Goal: Task Accomplishment & Management: Complete application form

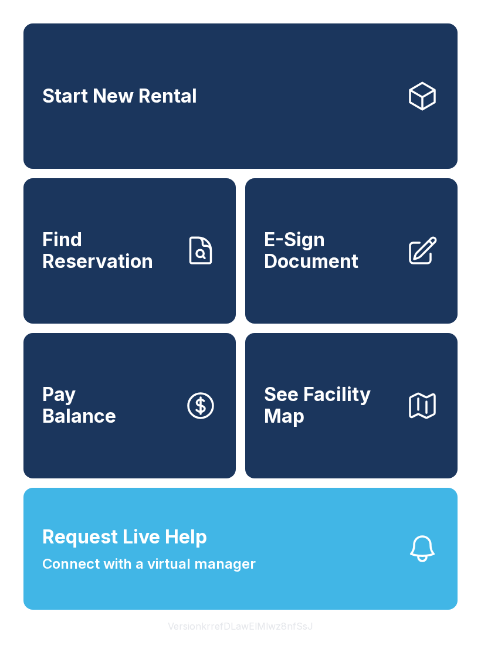
click at [111, 272] on span "Find Reservation" at bounding box center [108, 250] width 132 height 43
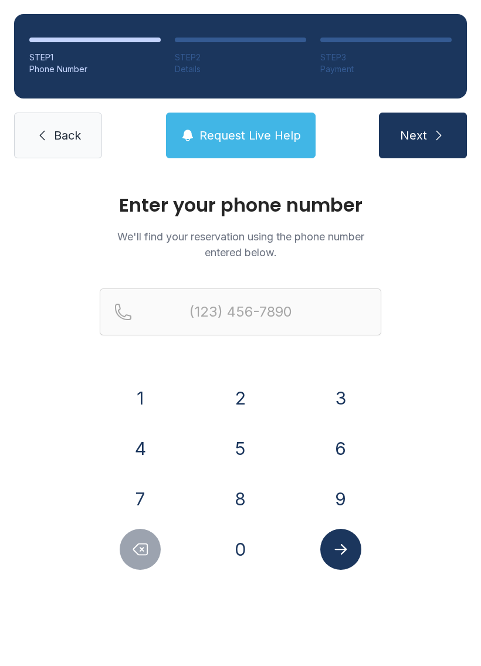
click at [249, 386] on button "2" at bounding box center [240, 397] width 41 height 41
click at [331, 441] on button "6" at bounding box center [340, 448] width 41 height 41
click at [244, 387] on button "2" at bounding box center [240, 397] width 41 height 41
click at [246, 451] on button "5" at bounding box center [240, 448] width 41 height 41
click at [139, 485] on button "7" at bounding box center [140, 498] width 41 height 41
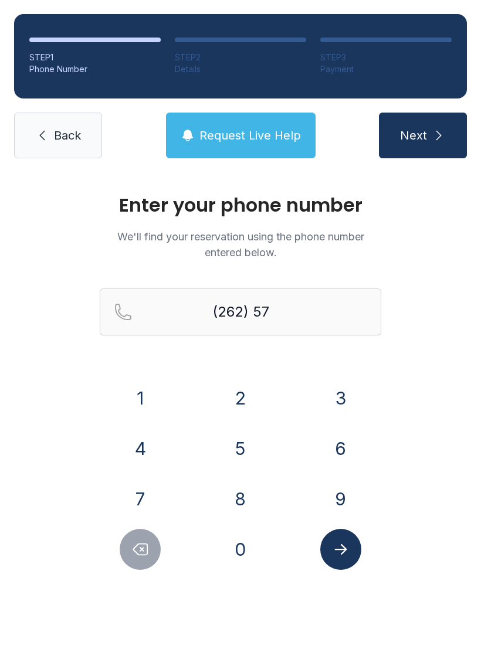
click at [340, 386] on button "3" at bounding box center [340, 397] width 41 height 41
click at [312, 438] on div "6" at bounding box center [339, 448] width 81 height 41
click at [130, 434] on button "4" at bounding box center [140, 448] width 41 height 41
click at [137, 431] on button "4" at bounding box center [140, 448] width 41 height 41
click at [122, 540] on button "Delete number" at bounding box center [140, 549] width 41 height 41
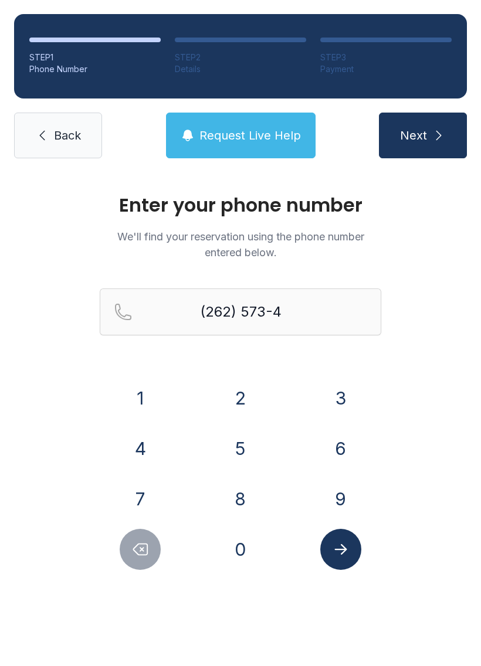
click at [122, 539] on button "Delete number" at bounding box center [140, 549] width 41 height 41
click at [343, 434] on button "6" at bounding box center [340, 448] width 41 height 41
click at [135, 432] on button "4" at bounding box center [140, 448] width 41 height 41
click at [131, 430] on button "4" at bounding box center [140, 448] width 41 height 41
click at [246, 438] on button "5" at bounding box center [240, 448] width 41 height 41
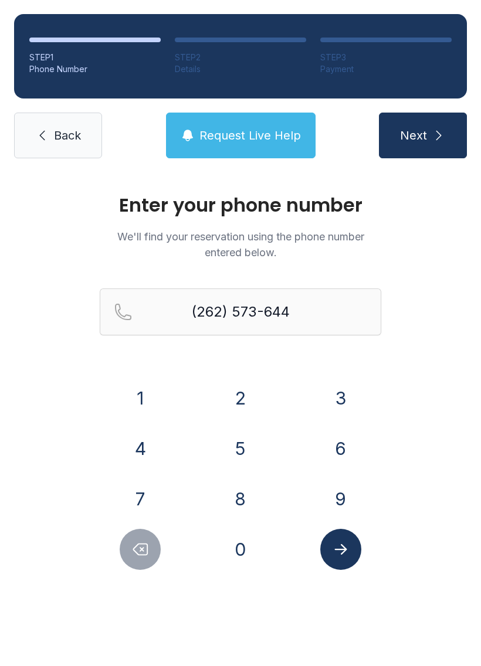
type input "[PHONE_NUMBER]"
click at [346, 543] on icon "Submit lookup form" at bounding box center [341, 549] width 18 height 18
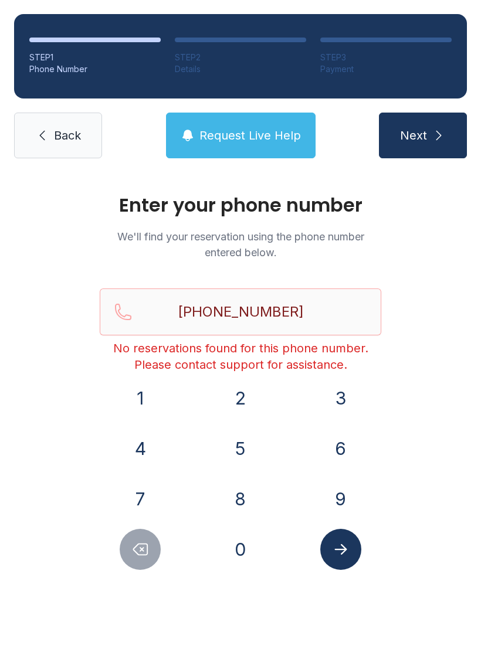
click at [344, 531] on button "Submit lookup form" at bounding box center [340, 549] width 41 height 41
click at [44, 128] on link "Back" at bounding box center [58, 136] width 88 height 46
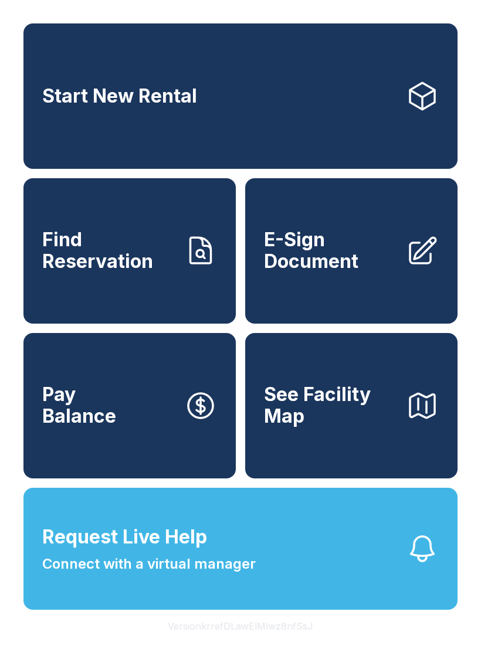
click at [254, 571] on span "Request Live Help Connect with a virtual manager" at bounding box center [148, 549] width 213 height 52
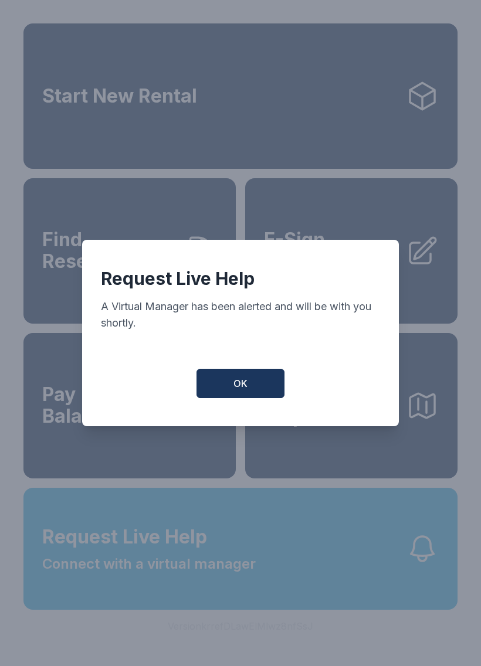
click at [236, 398] on button "OK" at bounding box center [240, 383] width 88 height 29
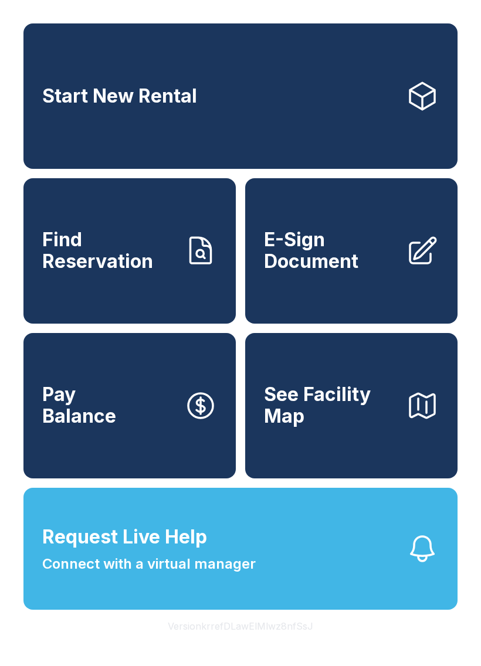
click at [392, 272] on span "E-Sign Document" at bounding box center [330, 250] width 132 height 43
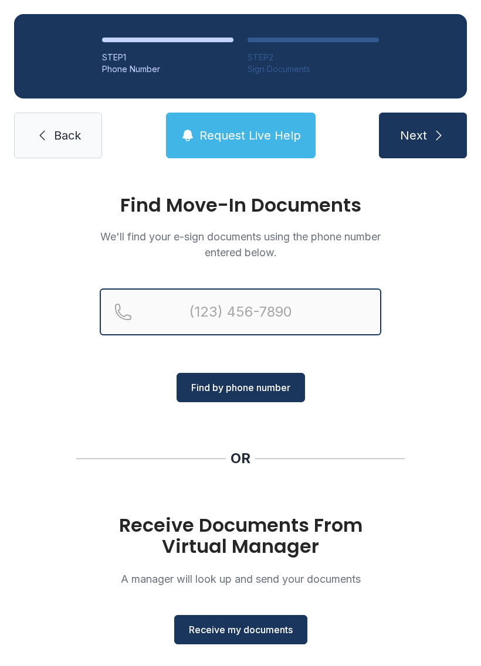
click at [206, 299] on input "Reservation phone number" at bounding box center [240, 311] width 281 height 47
type input "[PHONE_NUMBER]"
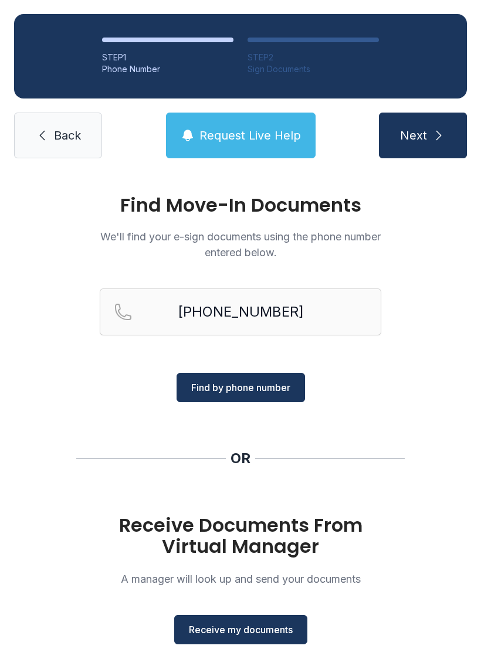
click at [238, 387] on span "Find by phone number" at bounding box center [240, 387] width 99 height 14
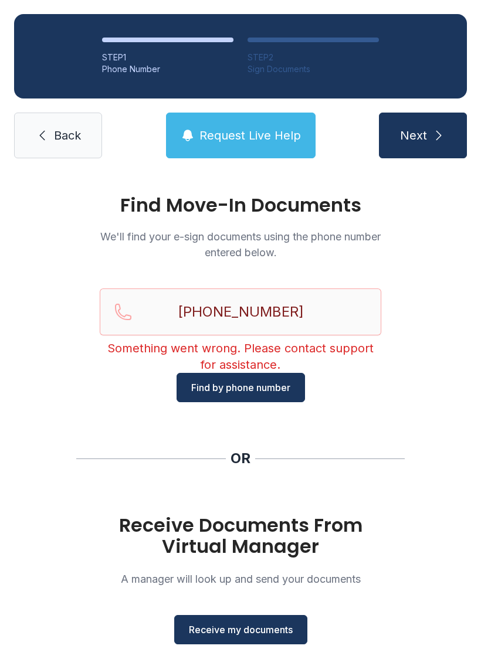
click at [209, 377] on button "Find by phone number" at bounding box center [240, 387] width 128 height 29
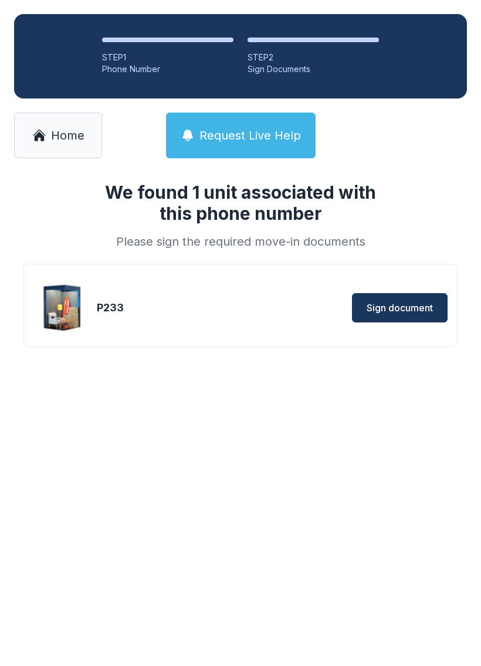
click at [383, 305] on span "Sign document" at bounding box center [399, 308] width 66 height 14
click at [51, 135] on span "Home" at bounding box center [67, 135] width 33 height 16
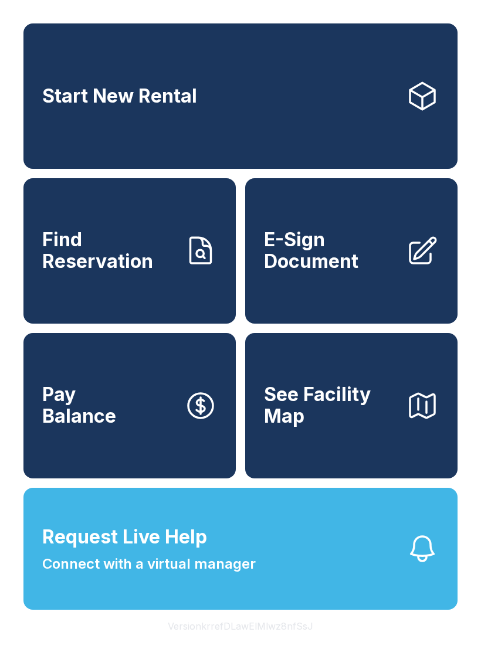
click at [369, 454] on button "See Facility Map" at bounding box center [351, 405] width 212 height 145
